Goal: Task Accomplishment & Management: Use online tool/utility

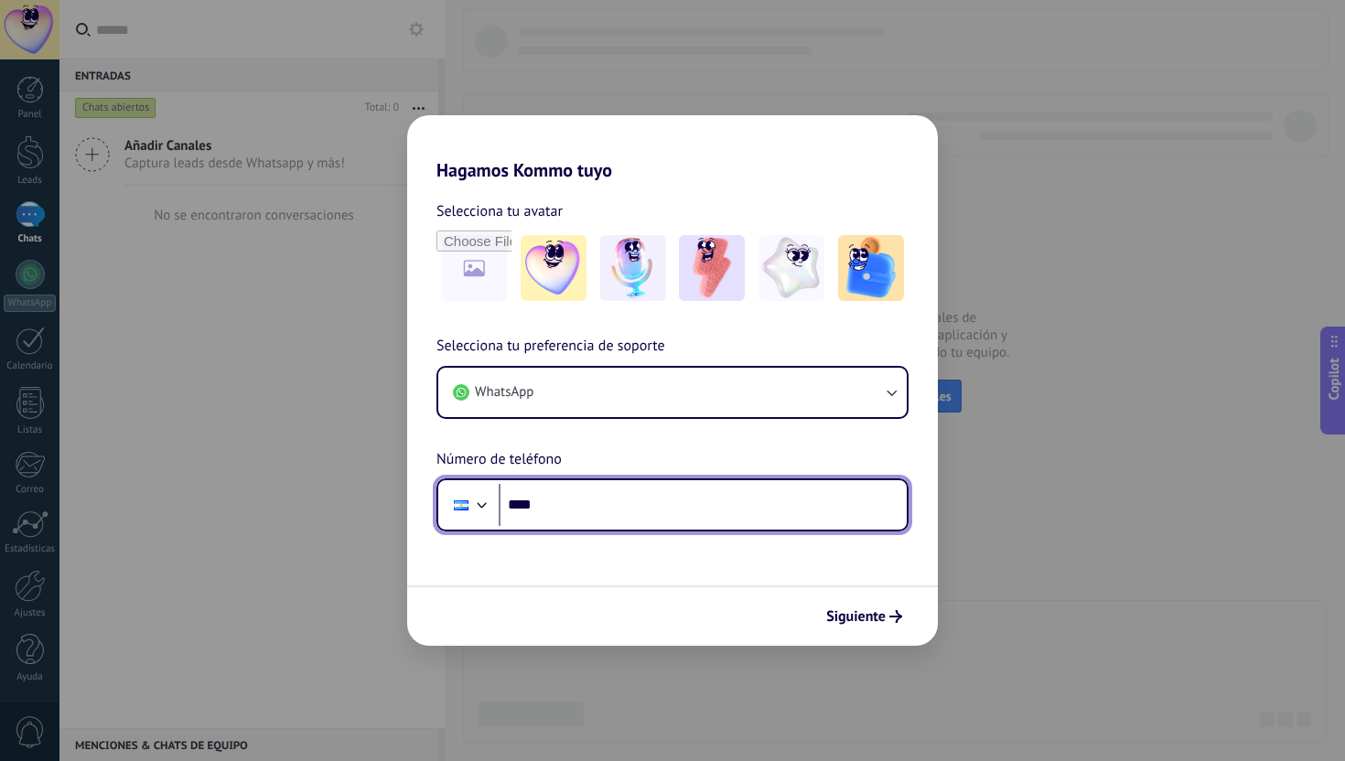
click at [650, 503] on input "****" at bounding box center [703, 505] width 408 height 42
paste input "**********"
type input "**********"
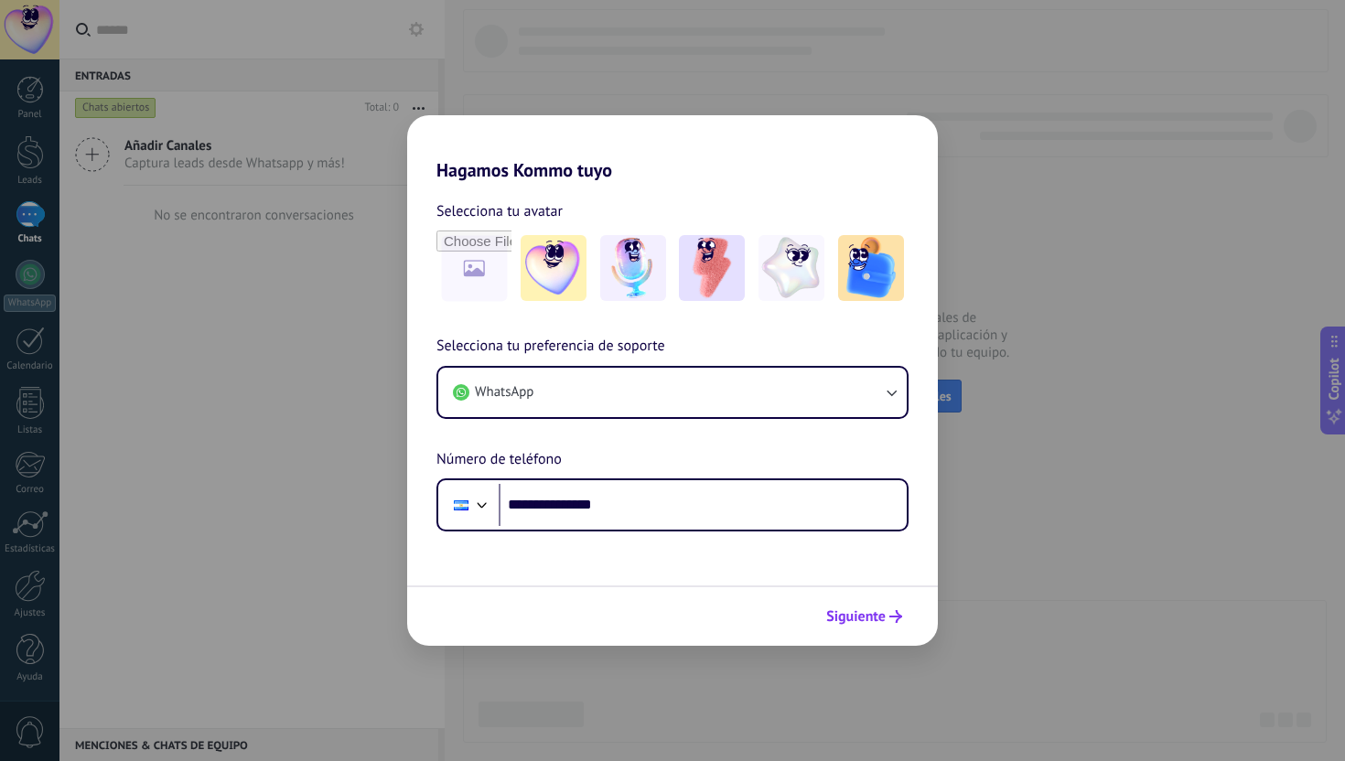
click at [891, 625] on button "Siguiente" at bounding box center [864, 616] width 92 height 31
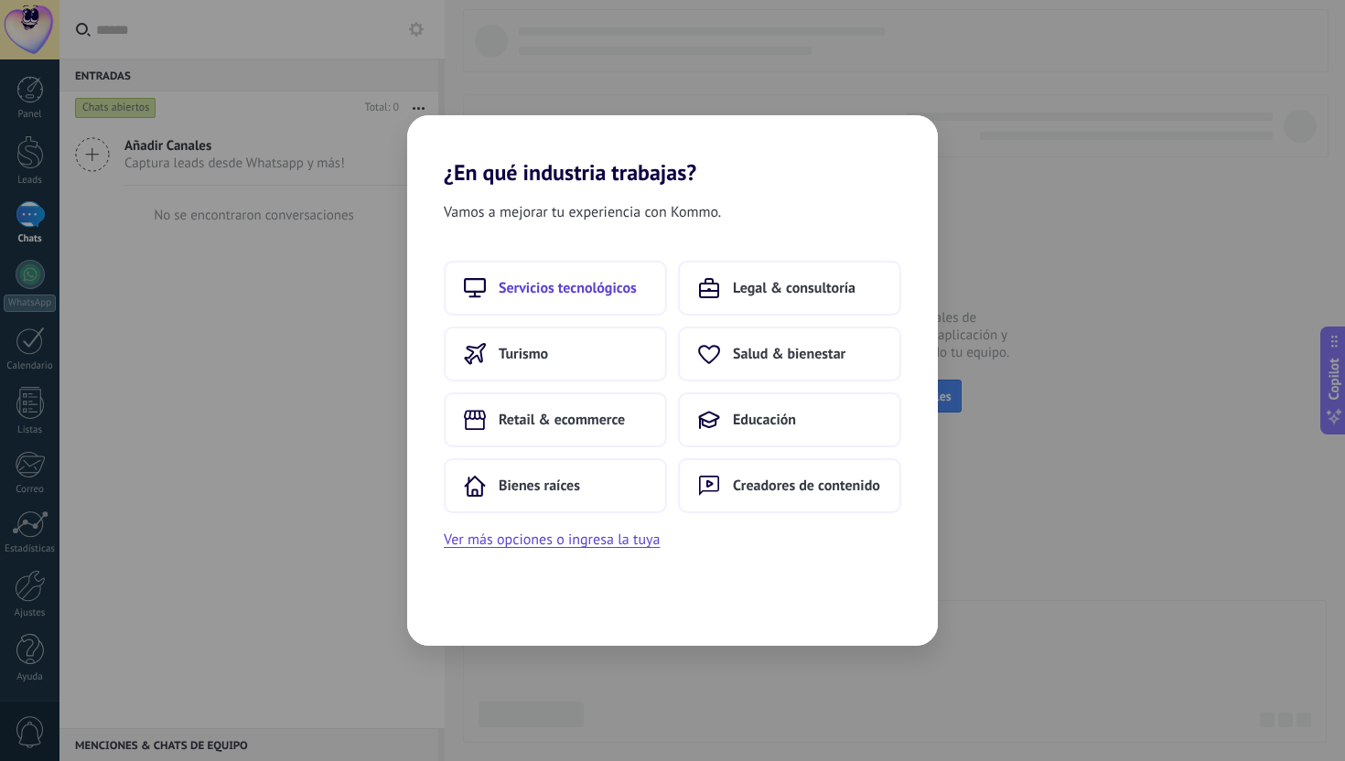
click at [586, 292] on span "Servicios tecnológicos" at bounding box center [568, 288] width 138 height 18
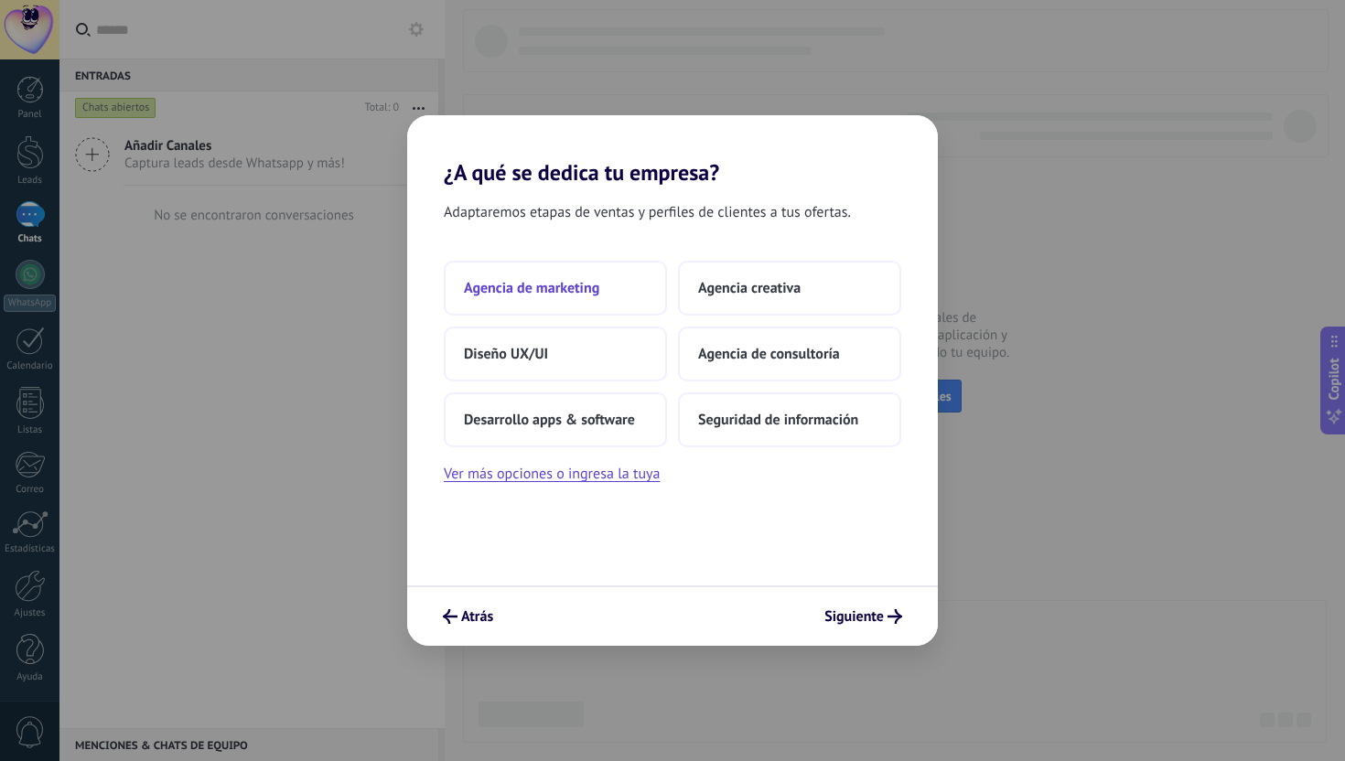
click at [629, 290] on button "Agencia de marketing" at bounding box center [555, 288] width 223 height 55
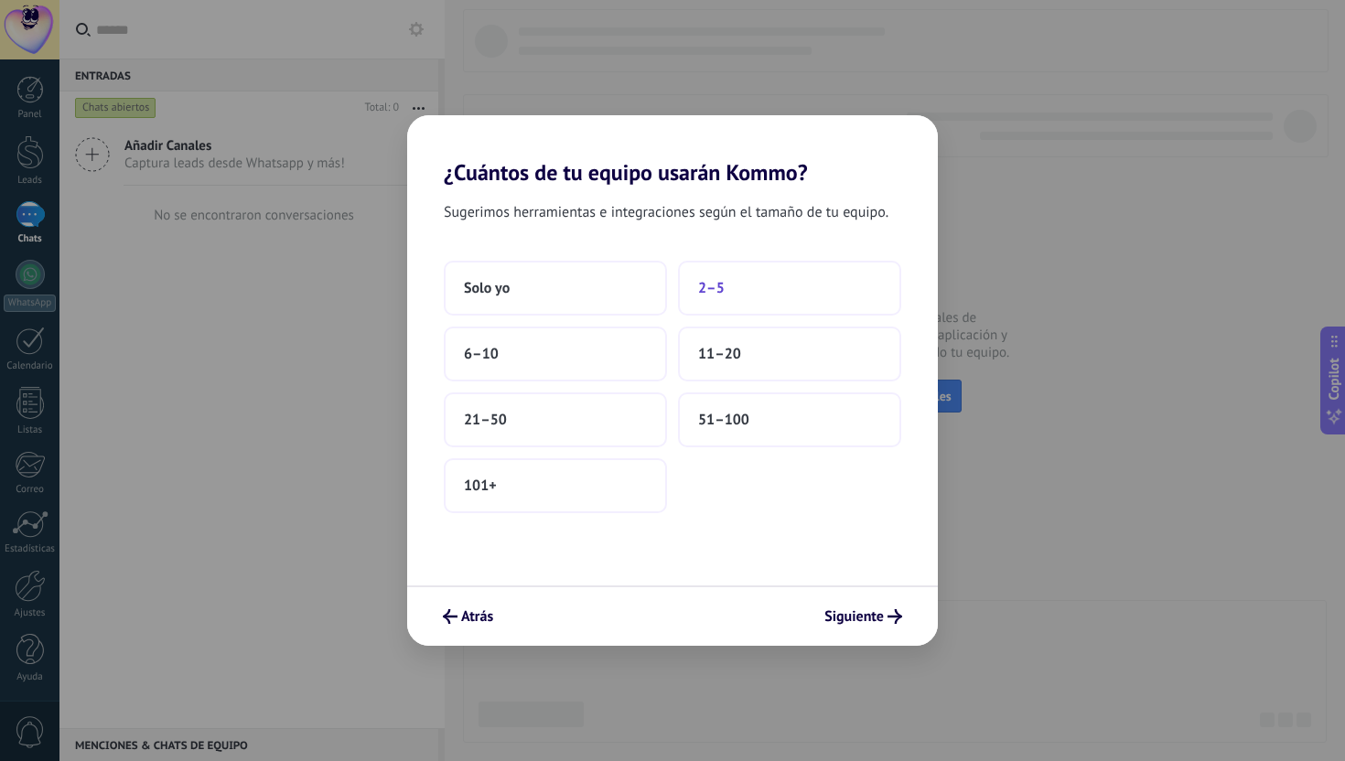
click at [699, 284] on span "2–5" at bounding box center [711, 288] width 27 height 18
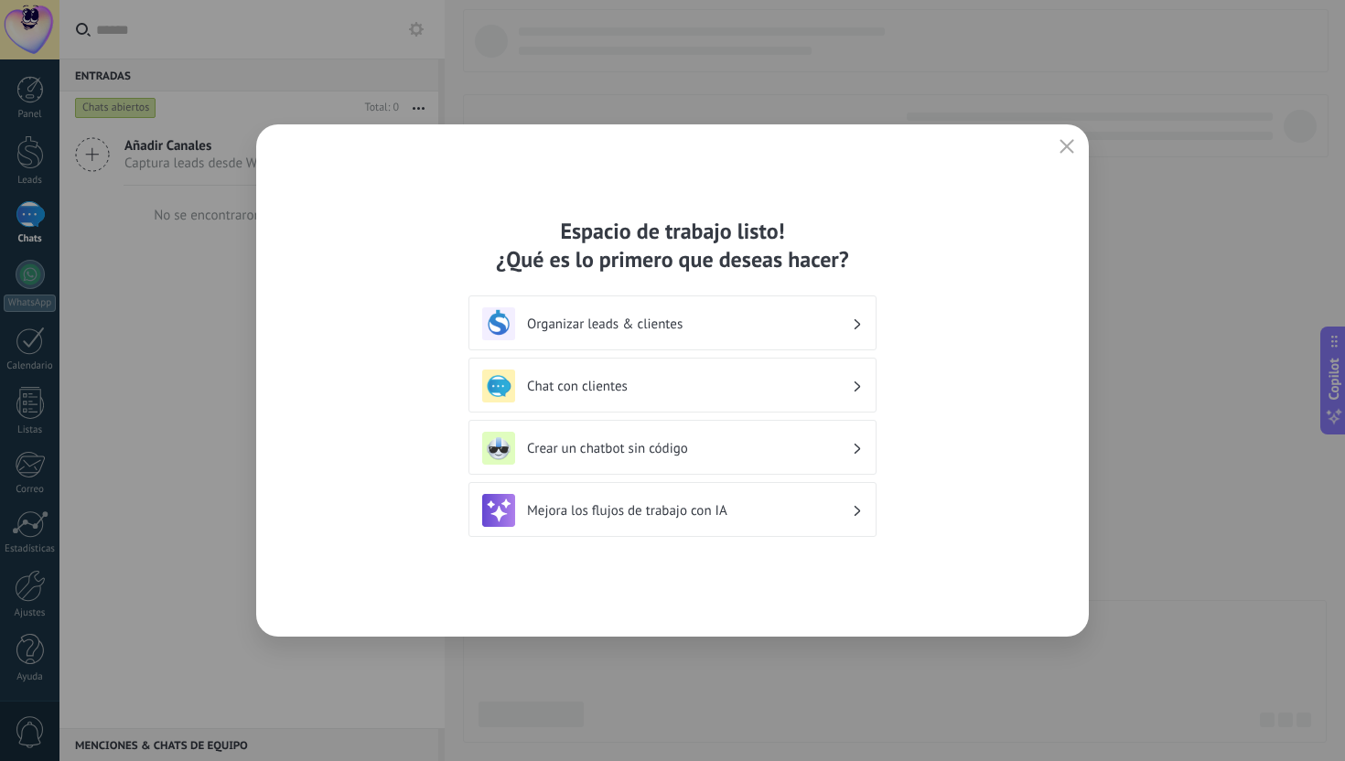
click at [844, 300] on div "Organizar leads & clientes" at bounding box center [672, 323] width 408 height 55
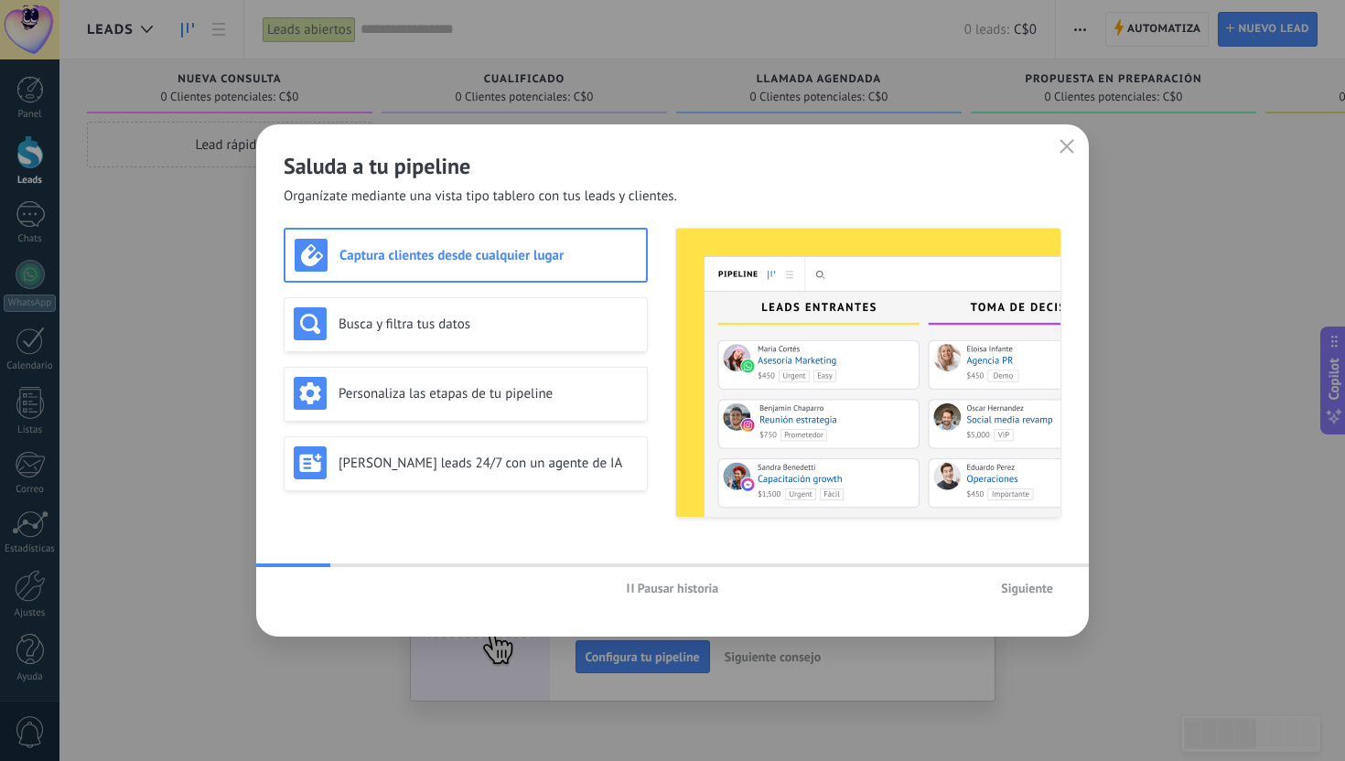
click at [1040, 585] on span "Siguiente" at bounding box center [1027, 588] width 52 height 13
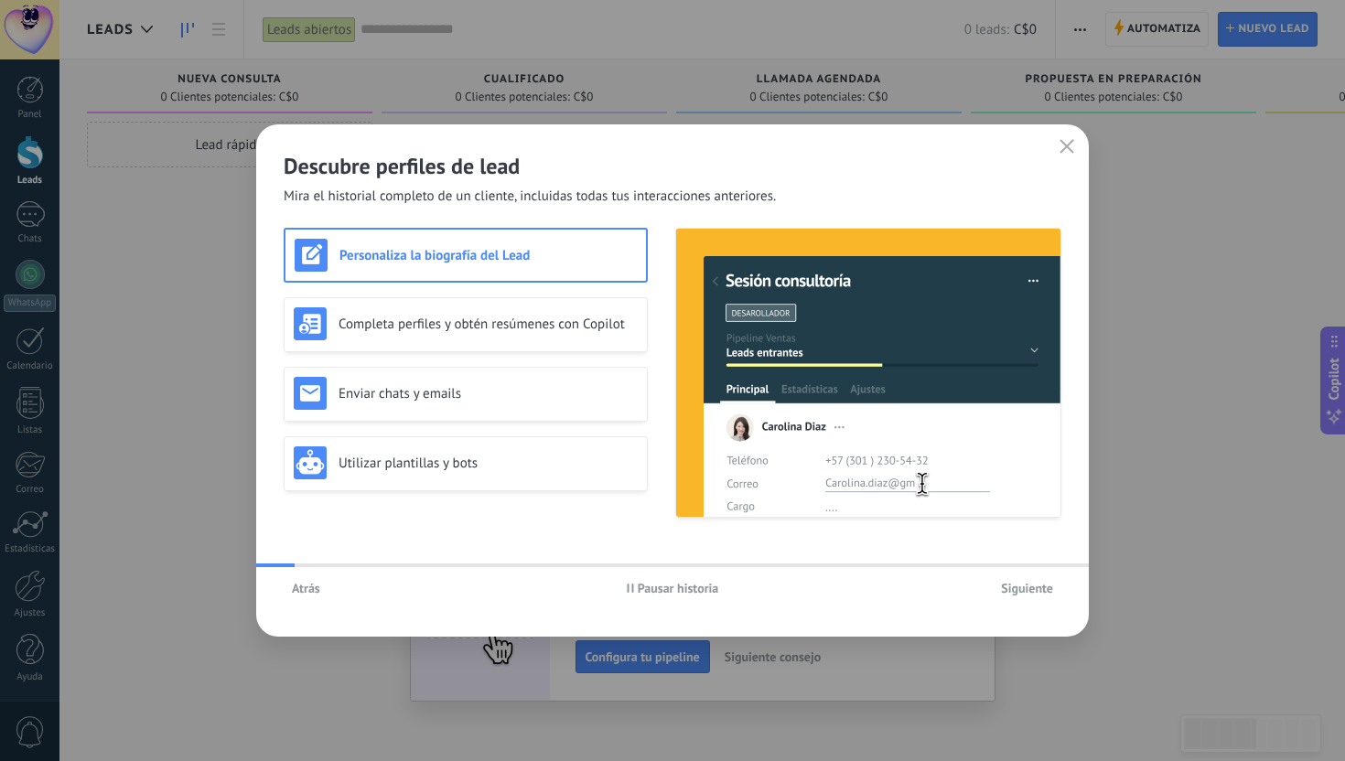
click at [1039, 585] on span "Siguiente" at bounding box center [1027, 588] width 52 height 13
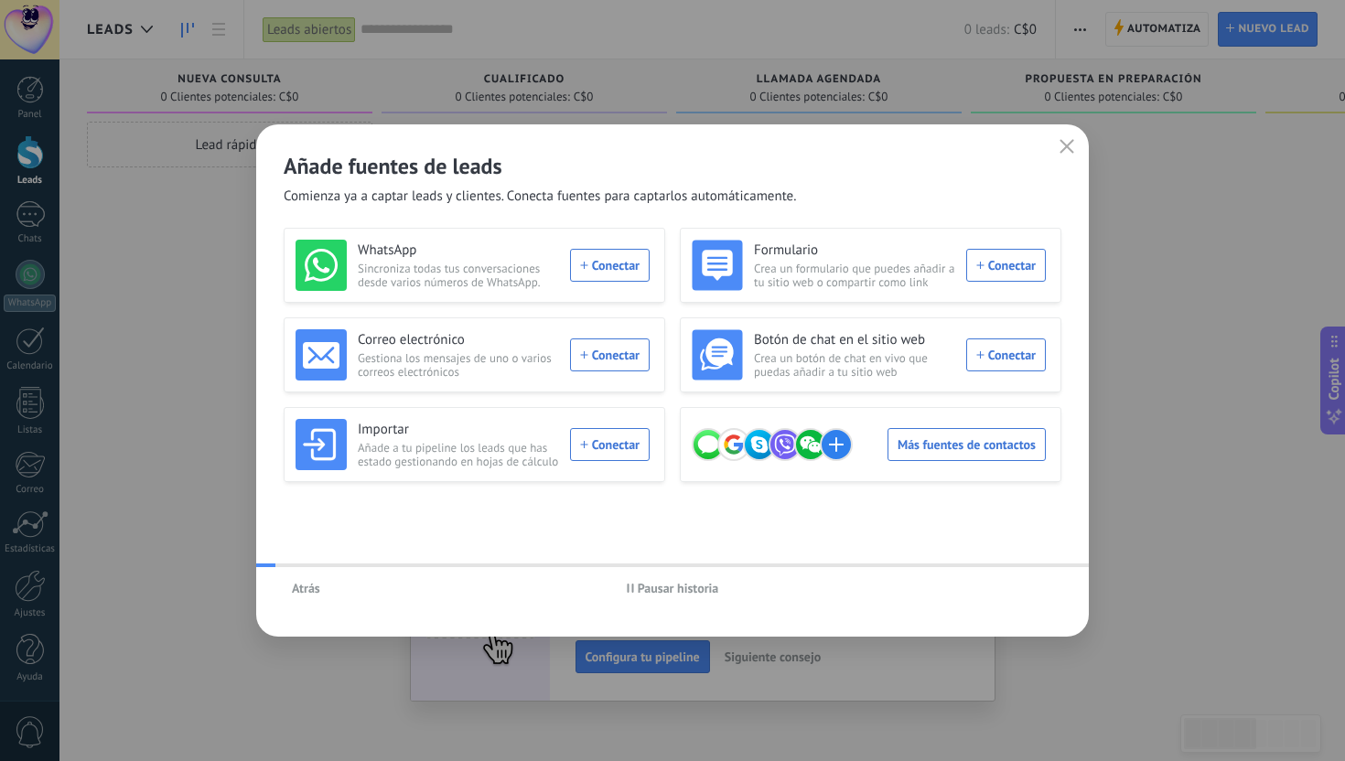
click at [1039, 585] on div "Atrás Pausar historia" at bounding box center [672, 588] width 833 height 42
click at [599, 277] on div "WhatsApp Sincroniza todas tus conversaciones desde varios números de WhatsApp. …" at bounding box center [473, 265] width 354 height 51
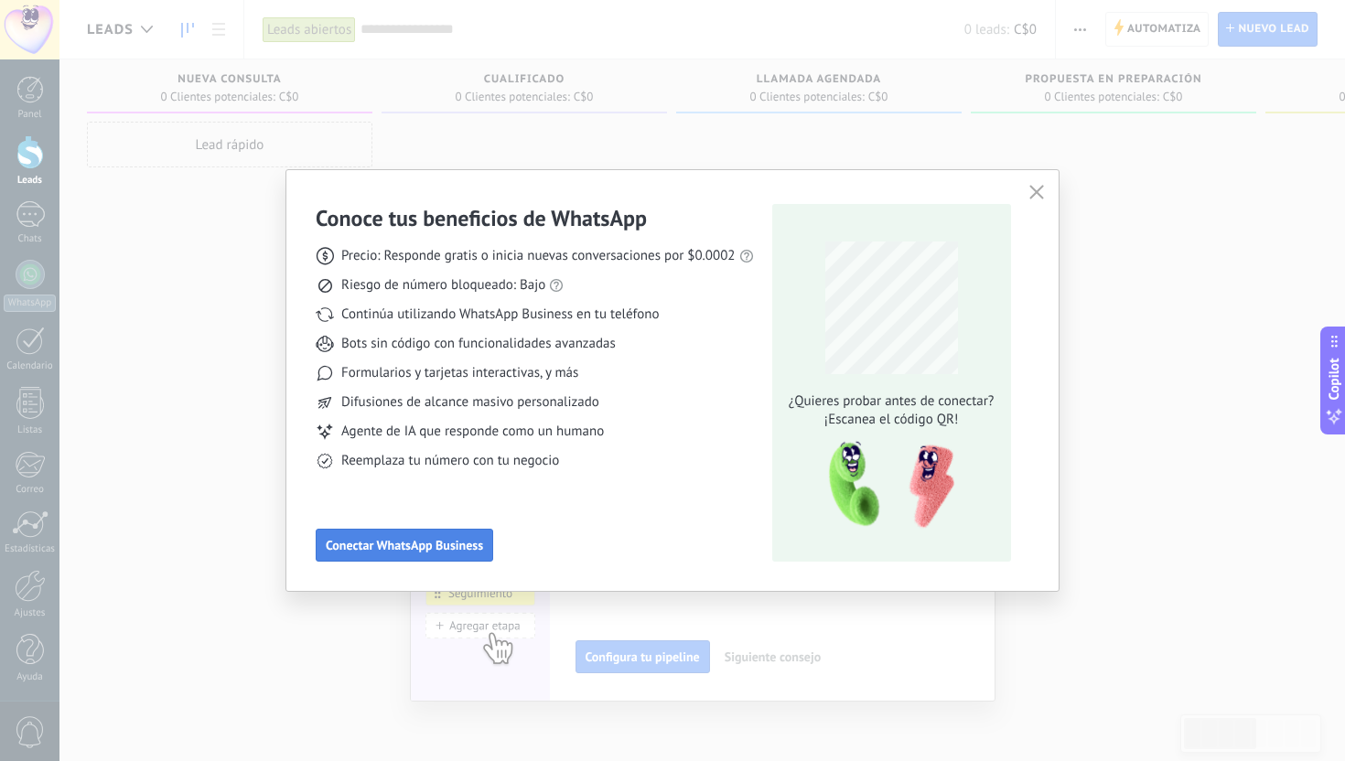
click at [425, 548] on span "Conectar WhatsApp Business" at bounding box center [404, 545] width 157 height 13
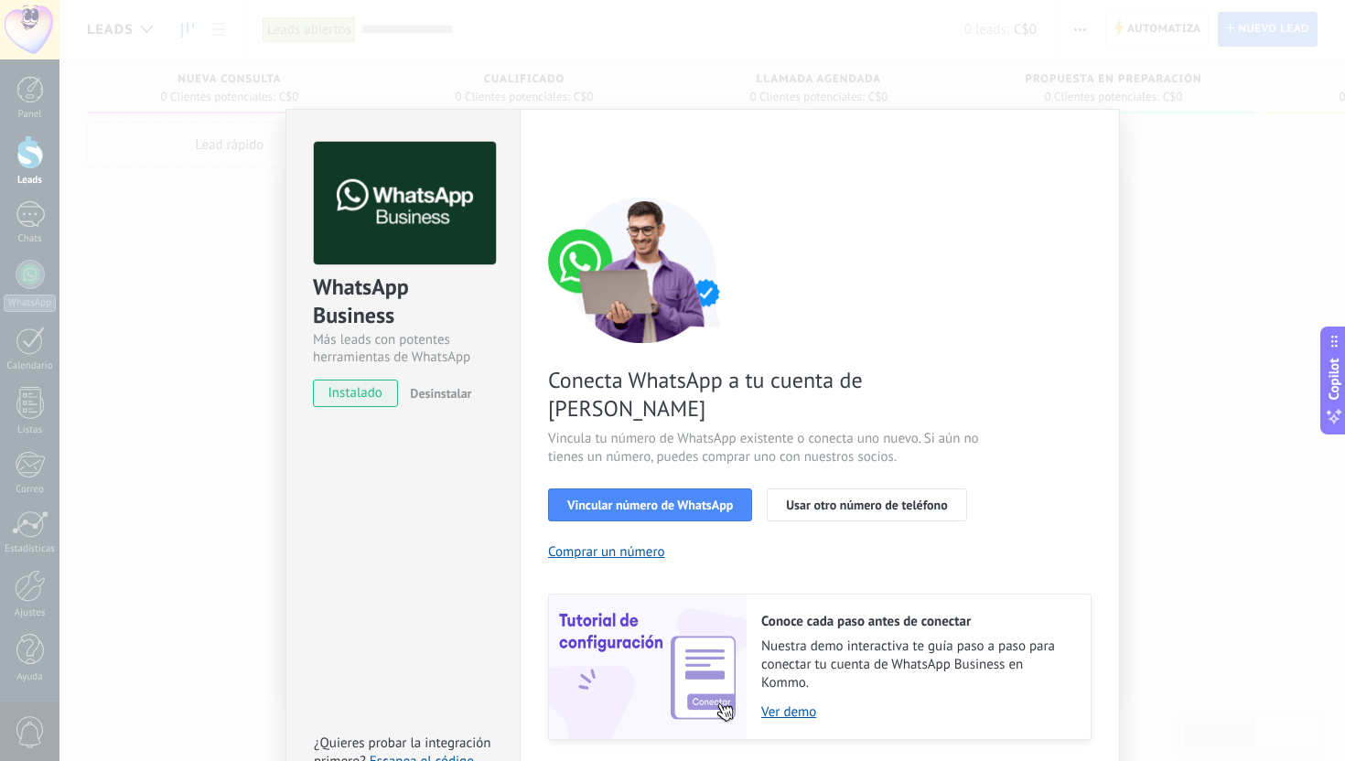
scroll to position [33, 0]
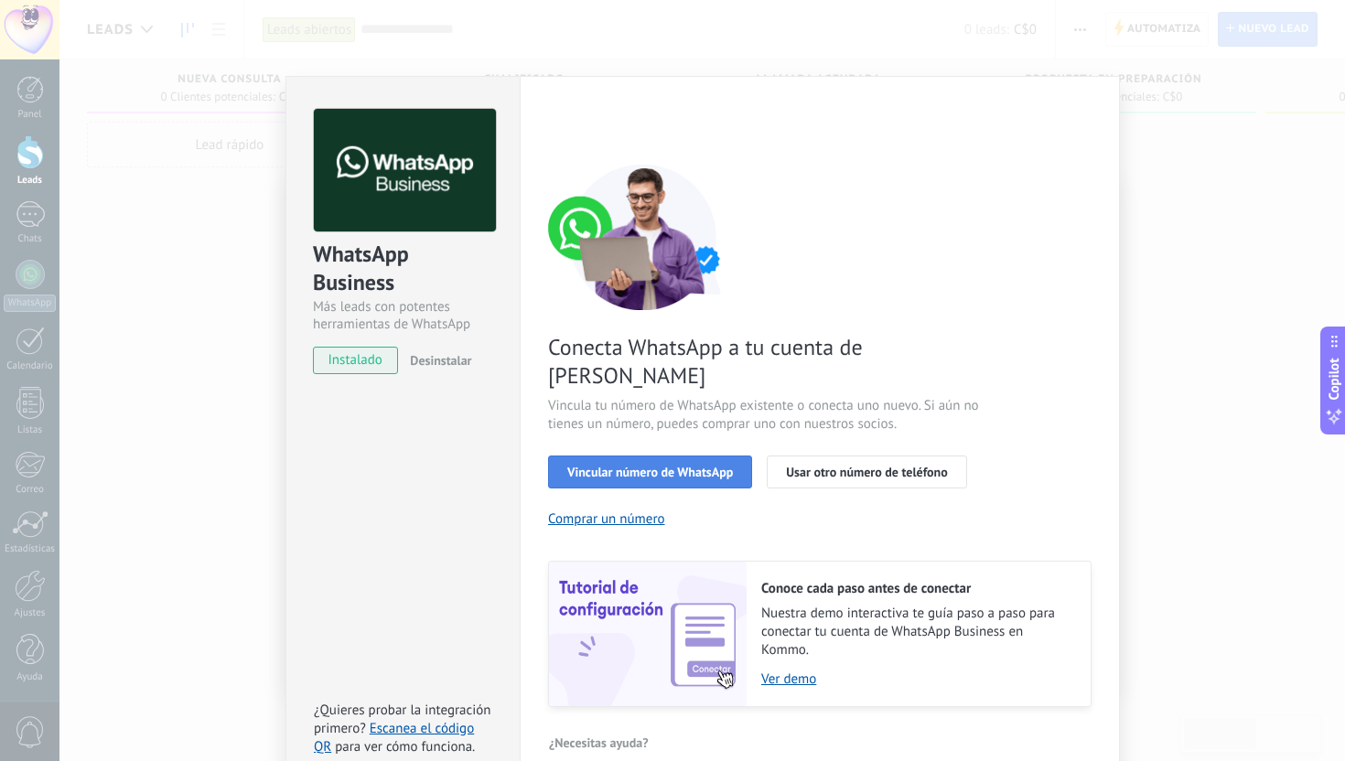
click at [699, 456] on button "Vincular número de WhatsApp" at bounding box center [650, 472] width 204 height 33
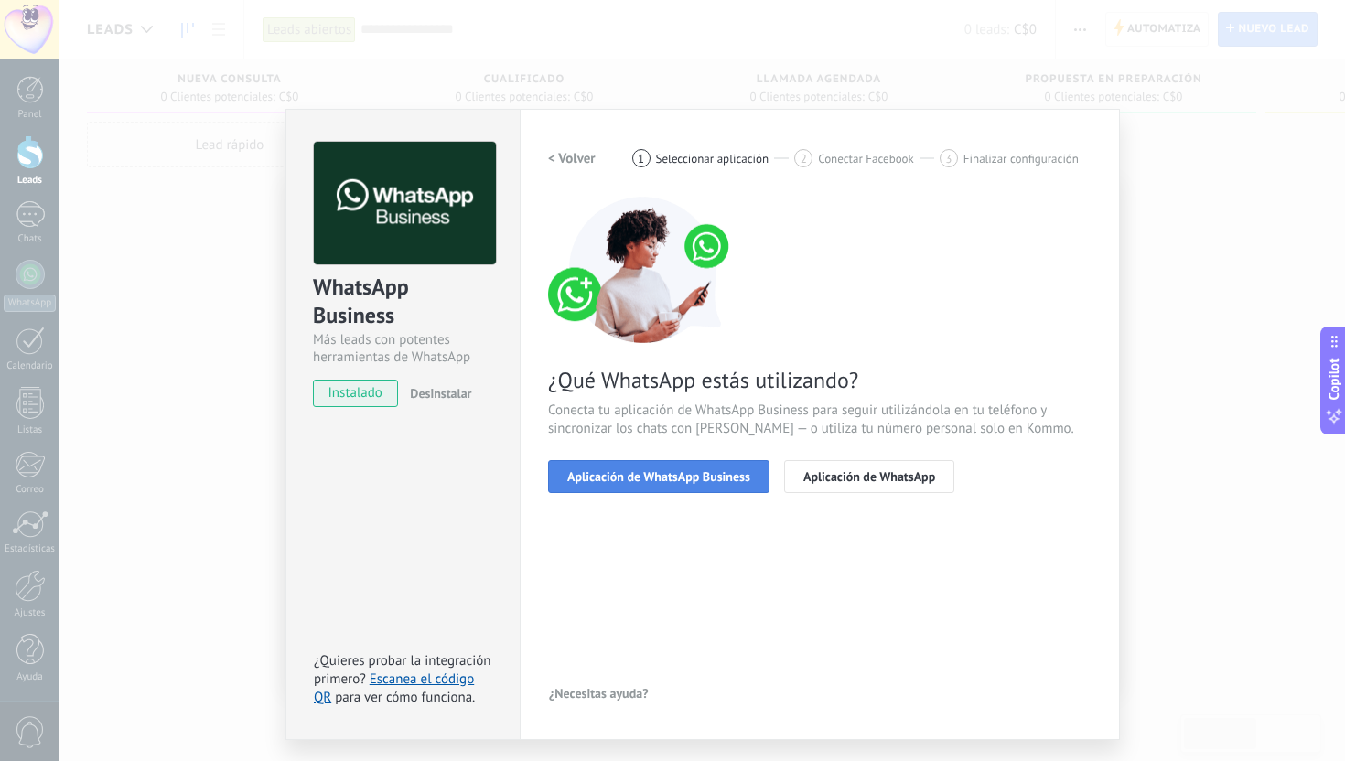
click at [721, 483] on span "Aplicación de WhatsApp Business" at bounding box center [658, 476] width 183 height 13
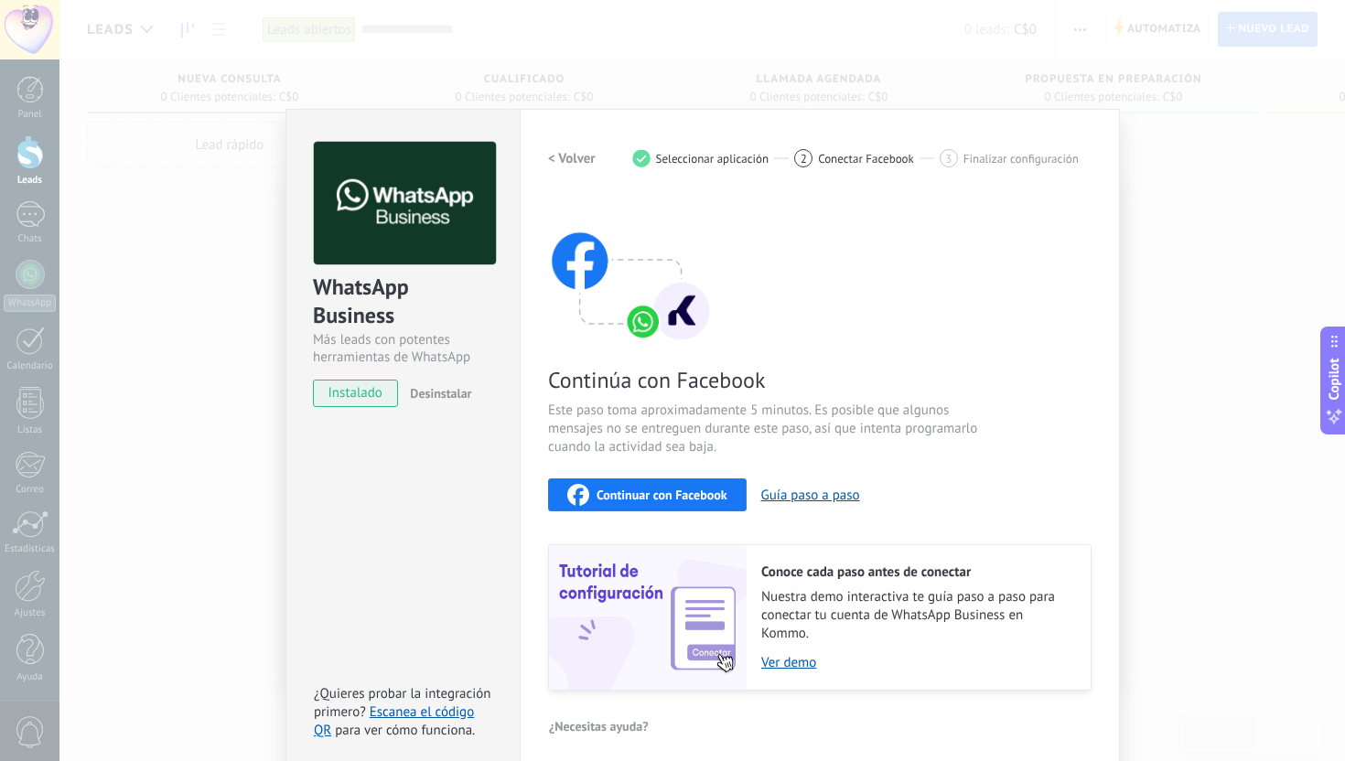
click at [690, 494] on span "Continuar con Facebook" at bounding box center [662, 495] width 131 height 13
